Goal: Task Accomplishment & Management: Manage account settings

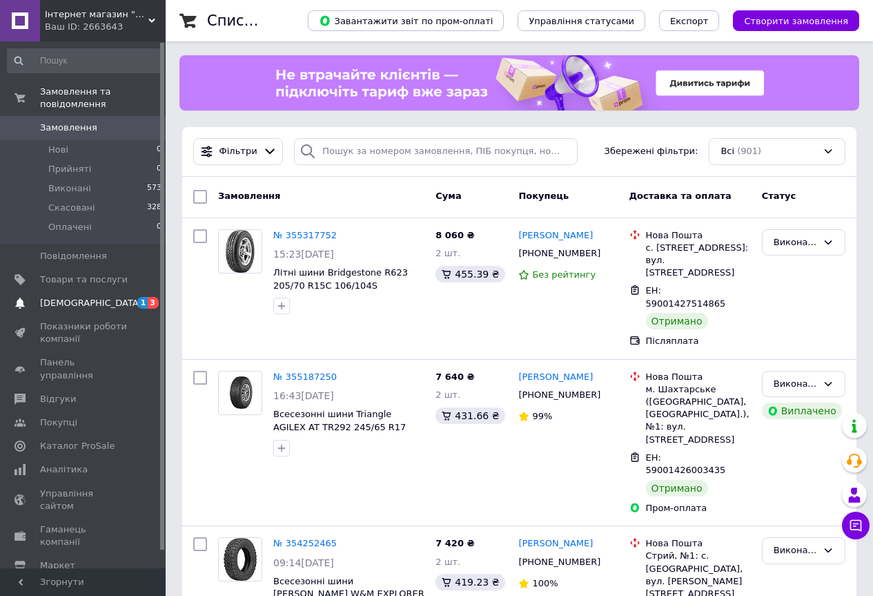
click at [112, 297] on span "[DEMOGRAPHIC_DATA]" at bounding box center [84, 303] width 88 height 12
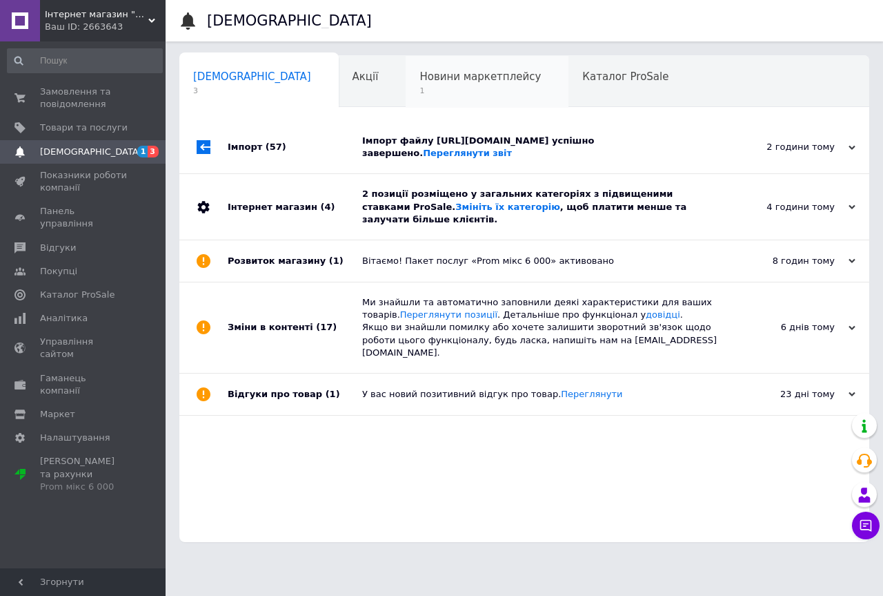
click at [420, 88] on span "1" at bounding box center [480, 91] width 121 height 10
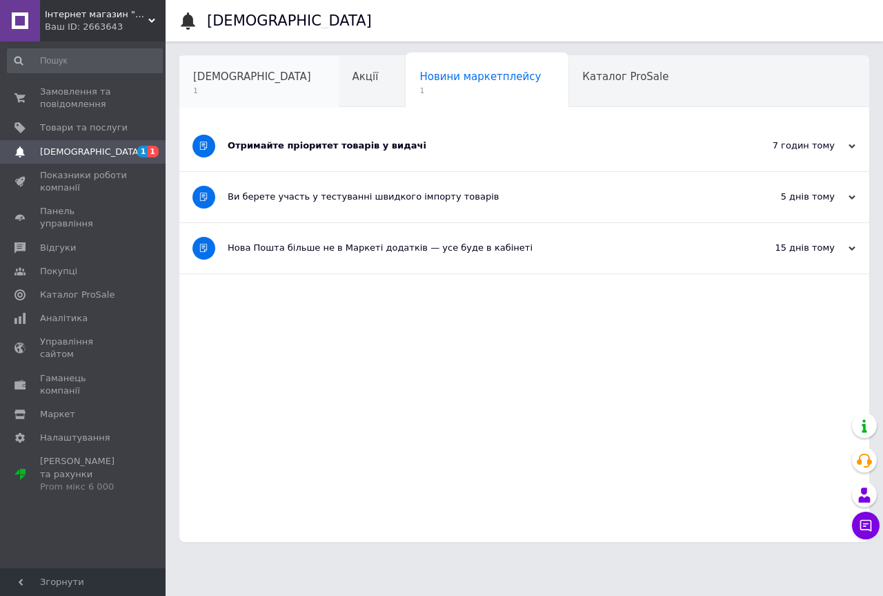
click at [213, 79] on span "[DEMOGRAPHIC_DATA]" at bounding box center [252, 76] width 118 height 12
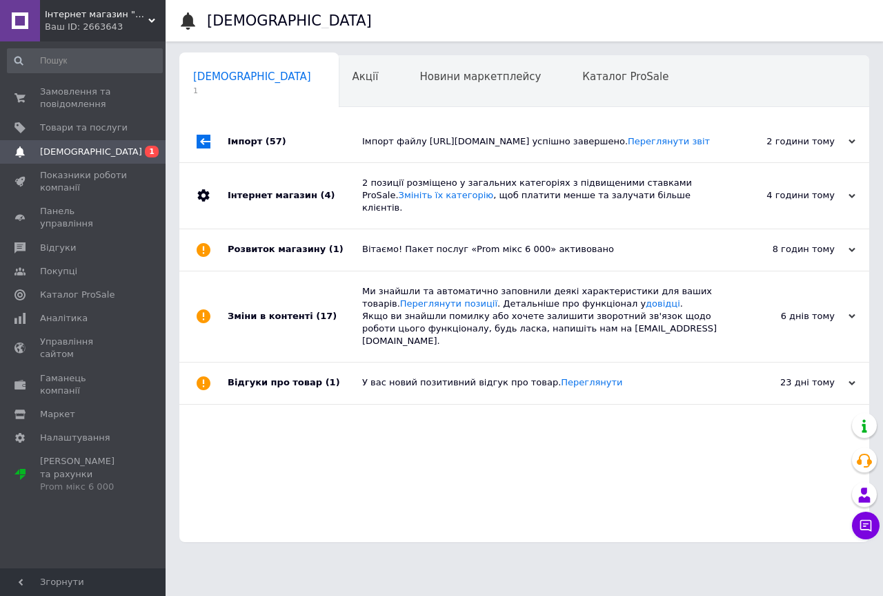
click at [326, 220] on div "Інтернет магазин (4)" at bounding box center [295, 196] width 135 height 66
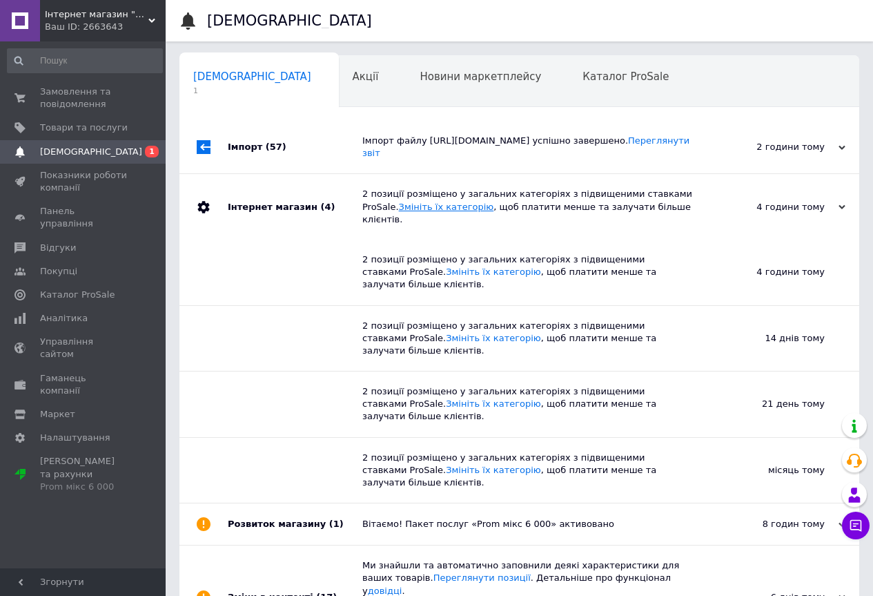
click at [399, 212] on link "Змініть їх категорію" at bounding box center [446, 207] width 95 height 10
